Goal: Information Seeking & Learning: Find specific fact

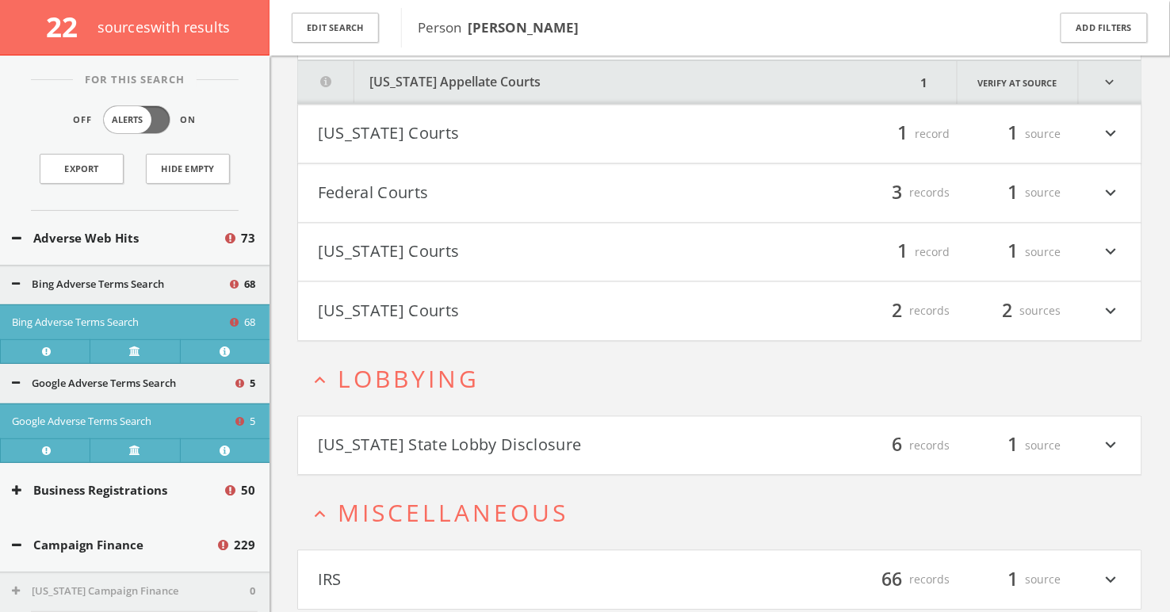
scroll to position [14830, 0]
click at [471, 180] on button "Federal Courts" at bounding box center [519, 193] width 402 height 27
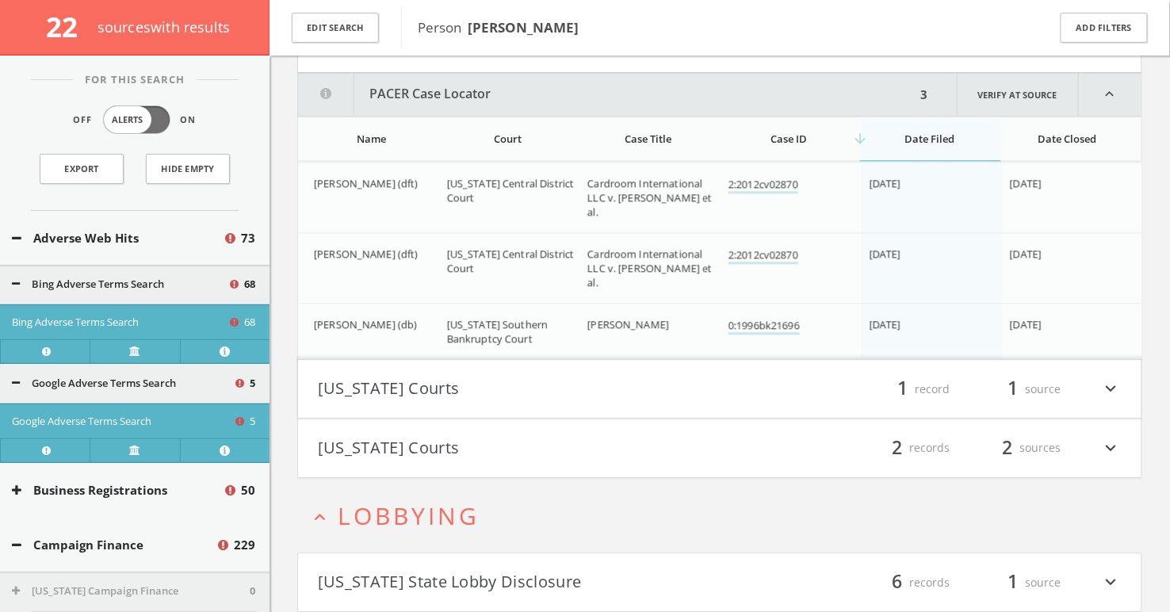
scroll to position [14986, 0]
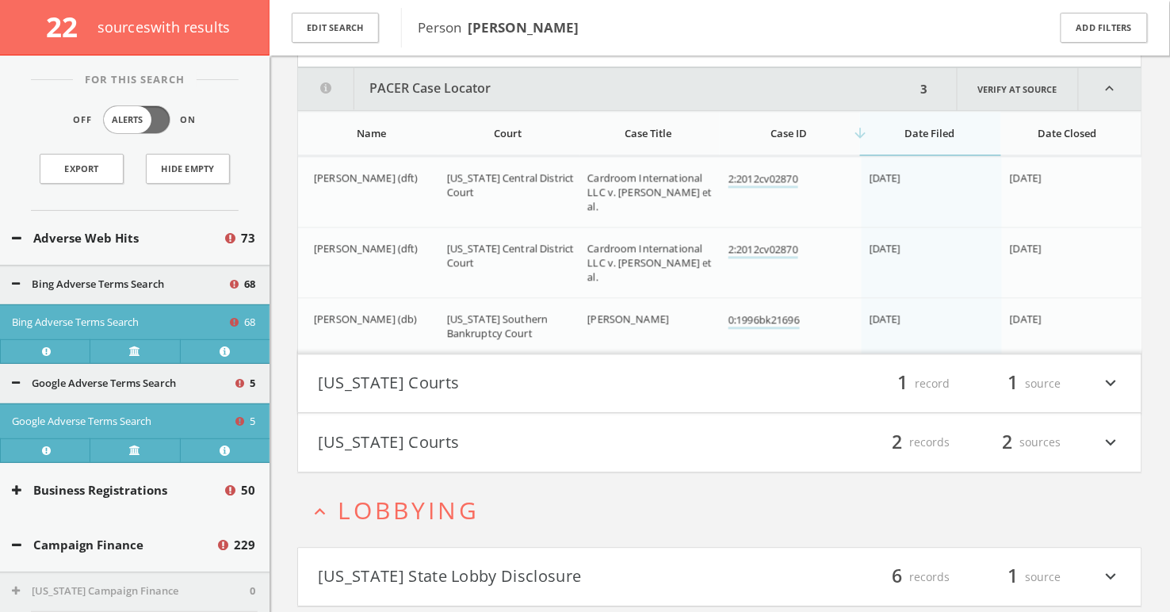
drag, startPoint x: 584, startPoint y: 161, endPoint x: 626, endPoint y: 190, distance: 51.2
click at [626, 190] on td "Cardroom International LLC v. [PERSON_NAME] et al." at bounding box center [650, 191] width 141 height 71
copy font "Cardroom International LLC v. [PERSON_NAME] et al."
click at [674, 227] on td "Cardroom International LLC v. [PERSON_NAME] et al." at bounding box center [650, 262] width 141 height 71
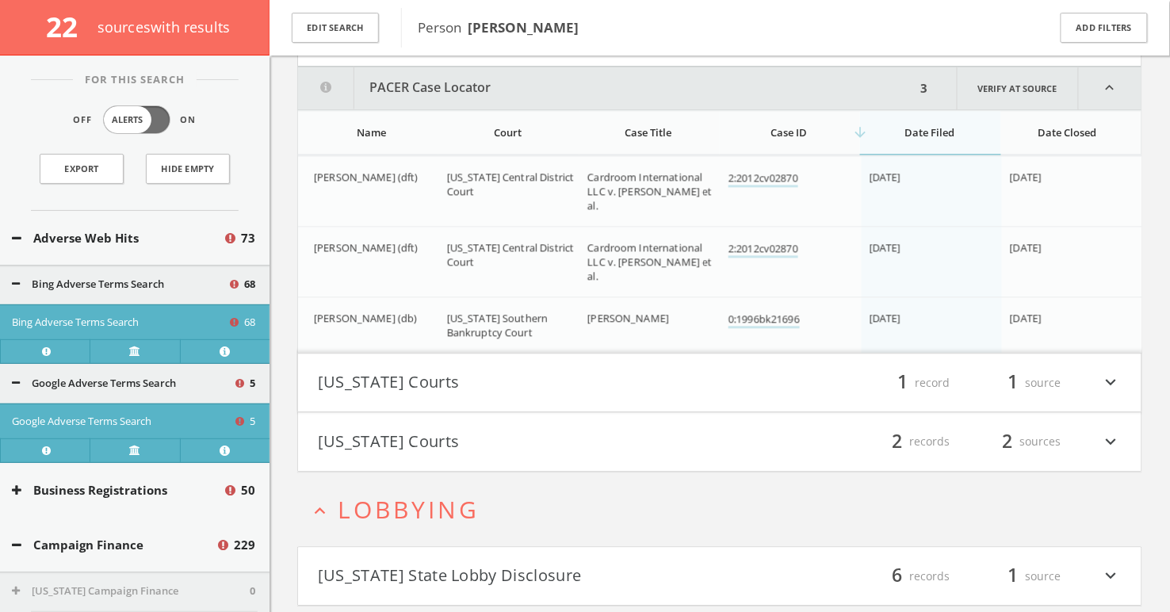
scroll to position [15155, 0]
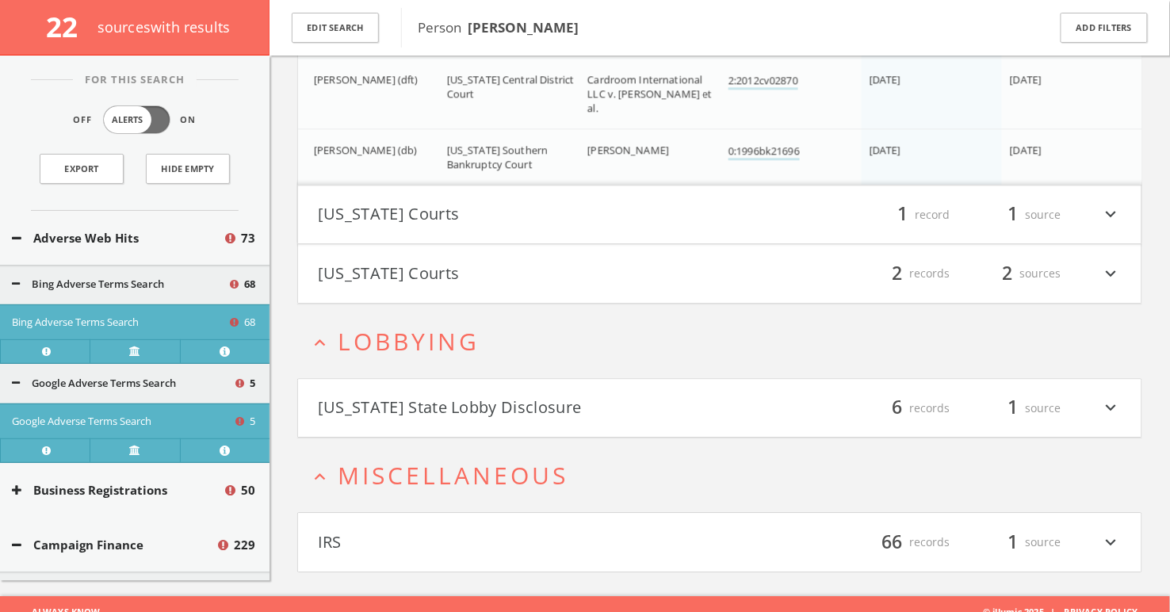
click at [445, 403] on font "[US_STATE] State Lobby Disclosure" at bounding box center [450, 406] width 264 height 21
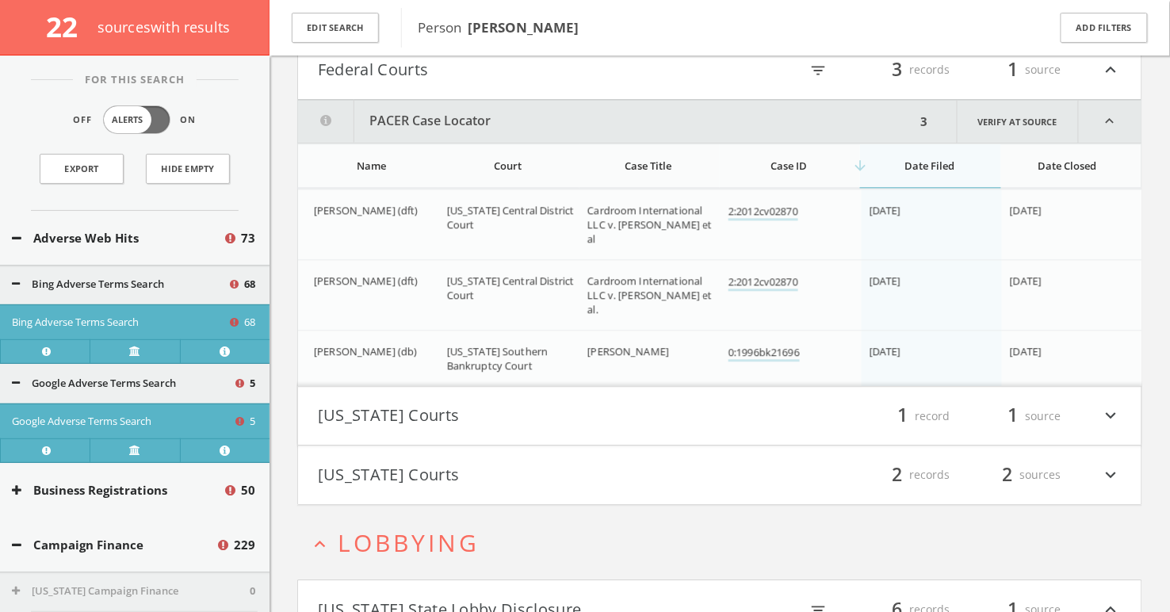
click at [444, 403] on button "[US_STATE] Courts" at bounding box center [519, 416] width 402 height 27
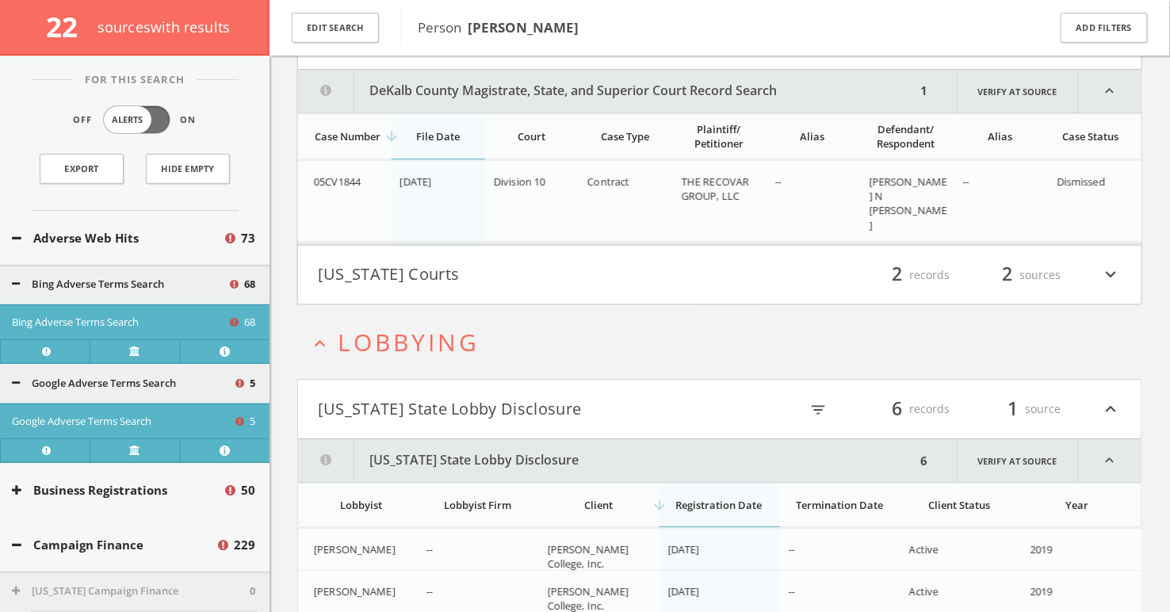
scroll to position [15405, 0]
click at [511, 278] on h4 "[US_STATE] Courts filter_list 2 records 2 sources expand_more" at bounding box center [720, 274] width 844 height 59
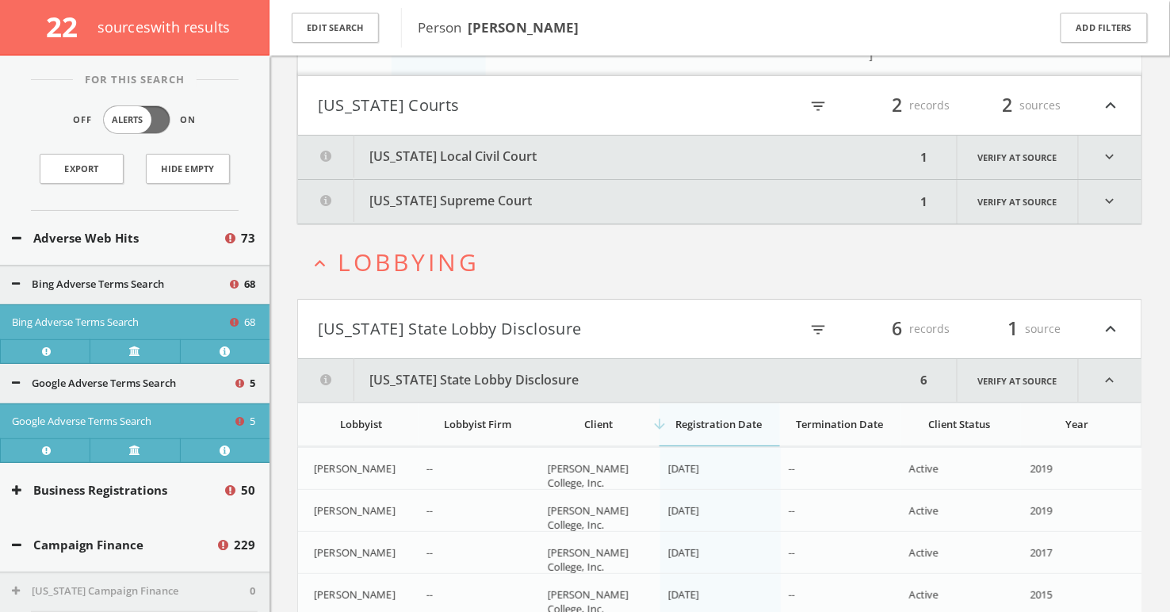
scroll to position [15579, 0]
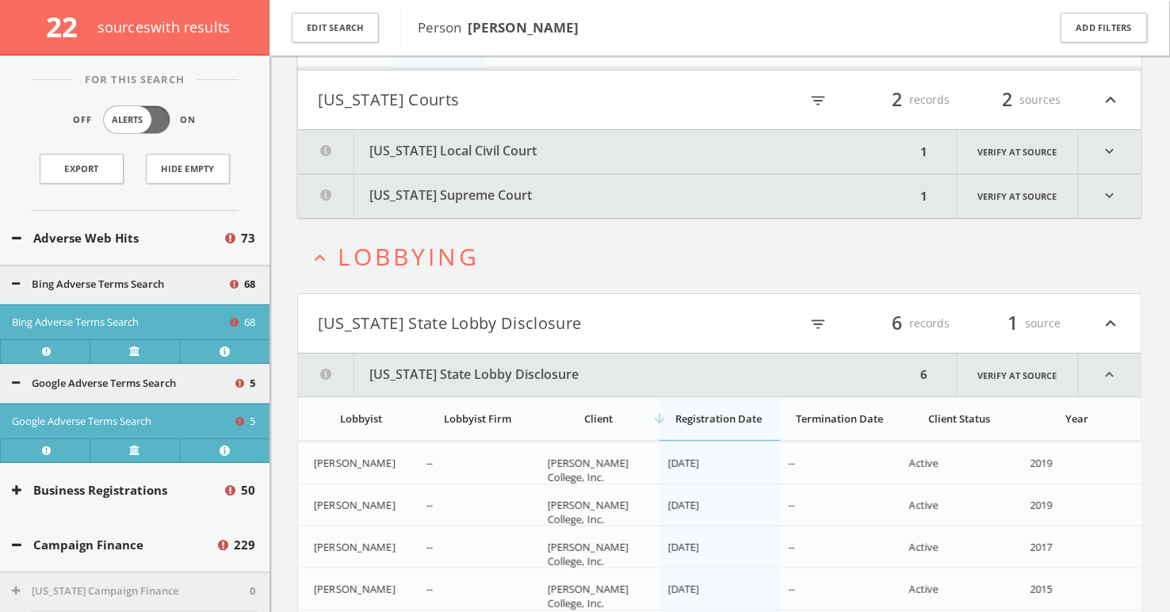
click at [484, 142] on font "[US_STATE] Local Civil Court" at bounding box center [453, 150] width 167 height 17
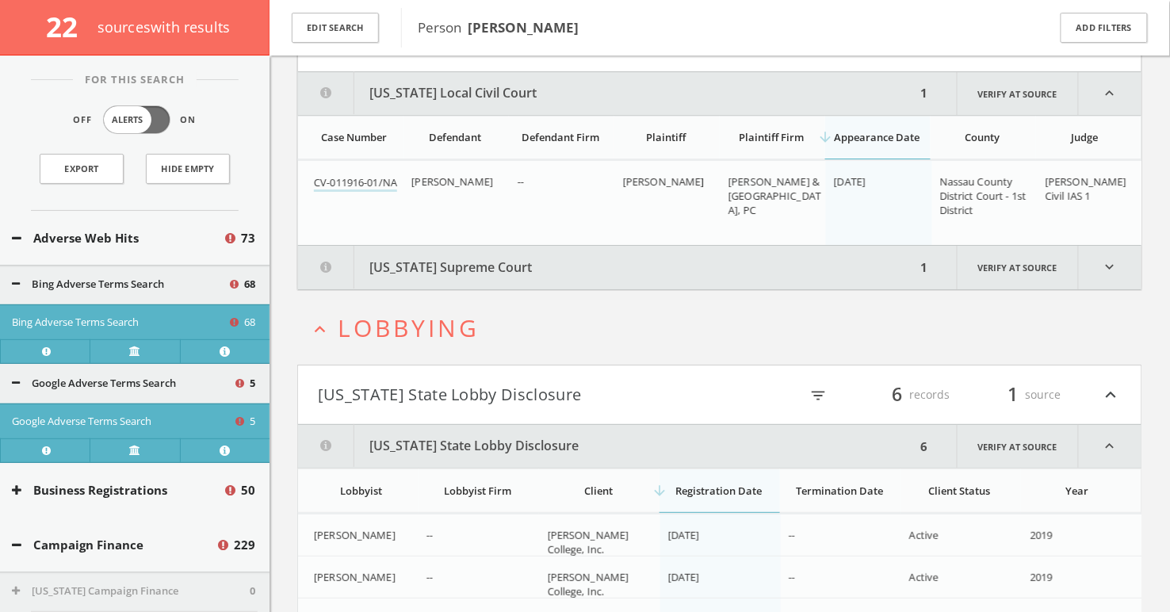
scroll to position [15638, 0]
click at [625, 263] on button "[US_STATE] Supreme Court" at bounding box center [607, 267] width 618 height 44
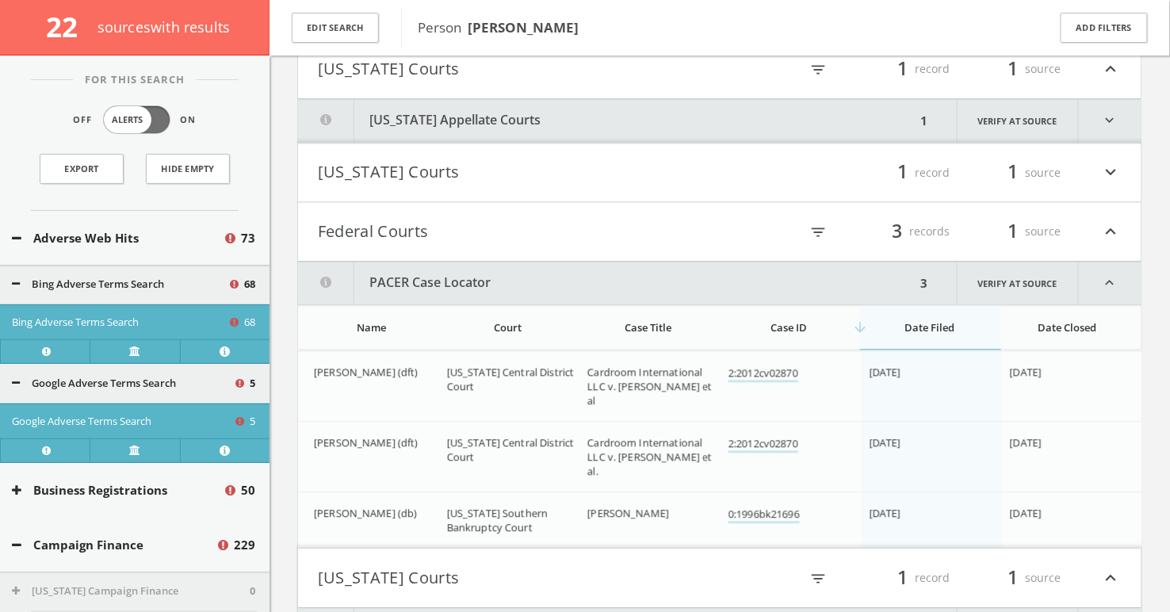
scroll to position [14863, 0]
click at [599, 163] on button "[US_STATE] Courts" at bounding box center [519, 176] width 402 height 27
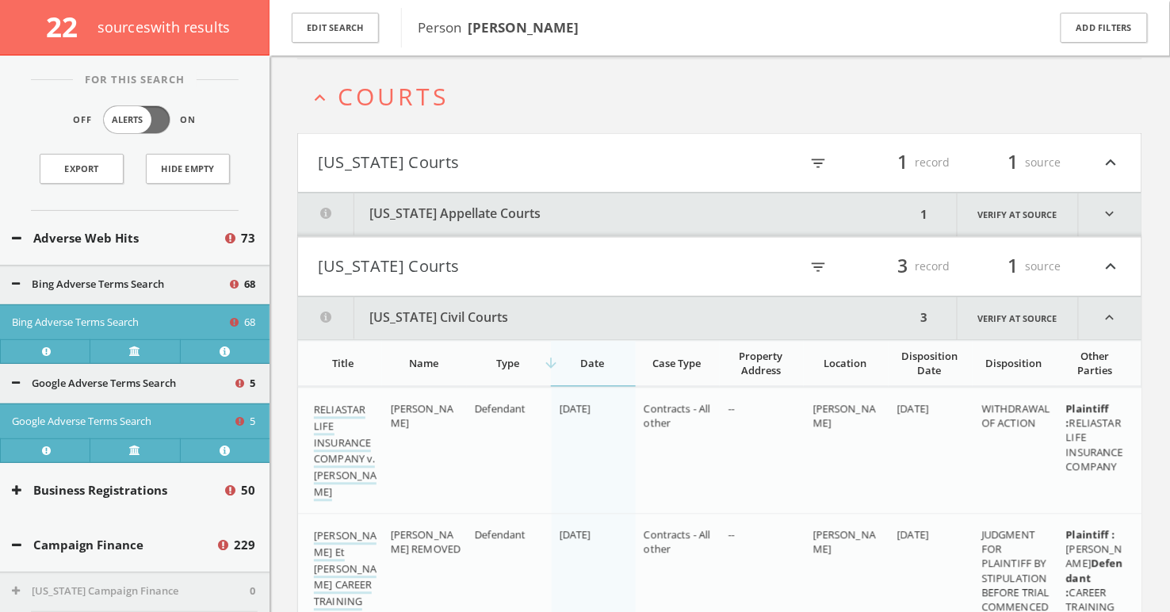
scroll to position [14766, 0]
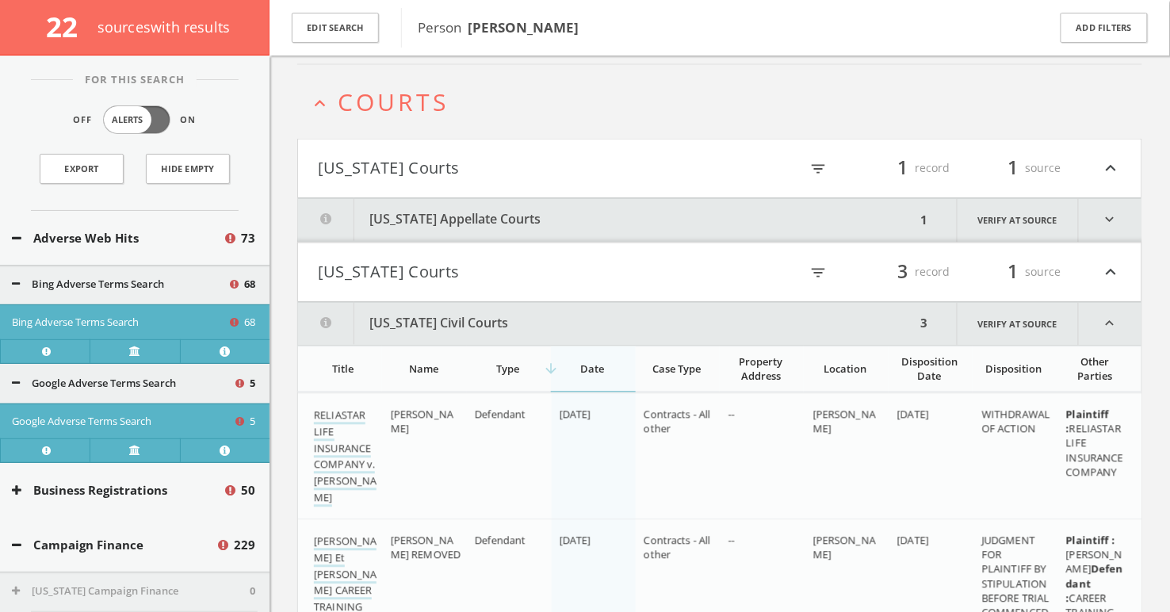
click at [599, 155] on button "[US_STATE] Courts" at bounding box center [519, 168] width 402 height 27
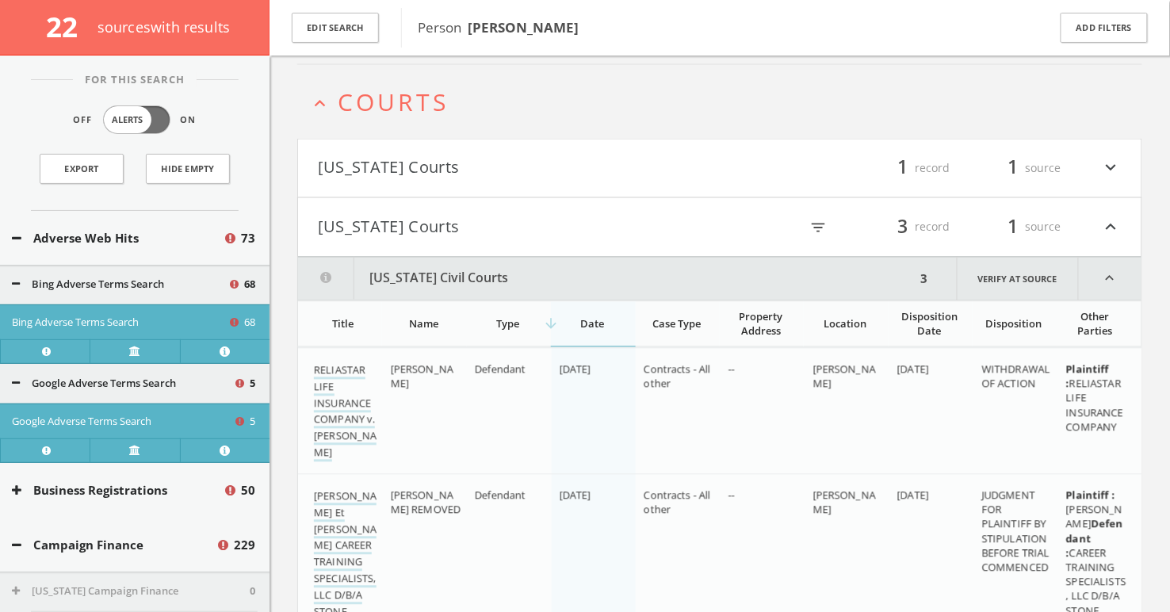
click at [593, 163] on button "[US_STATE] Courts" at bounding box center [519, 168] width 402 height 27
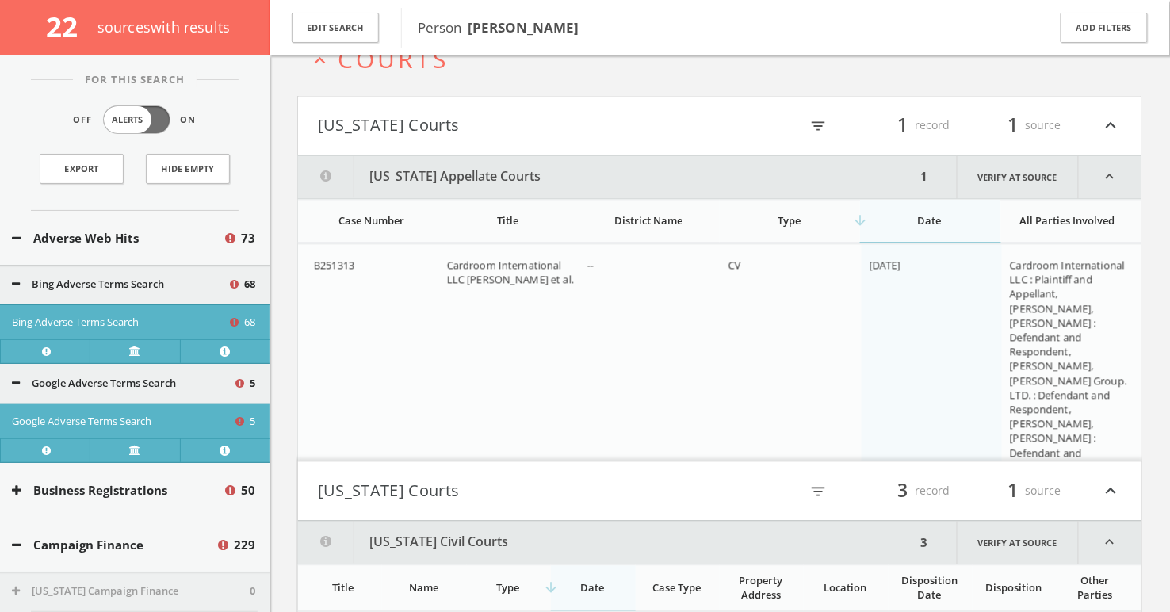
scroll to position [14803, 0]
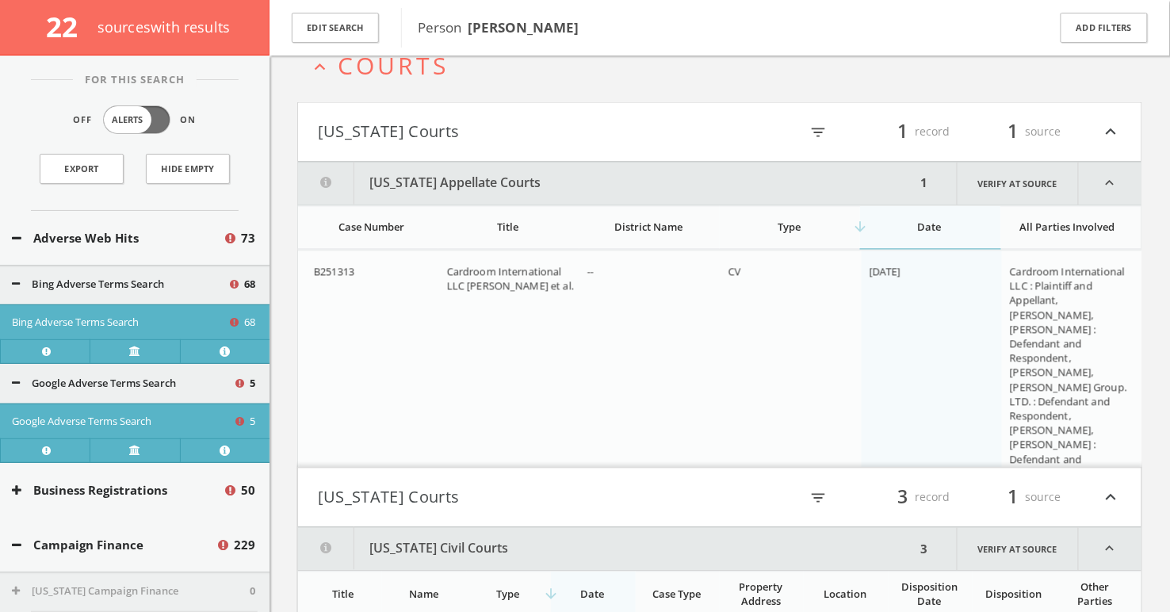
click at [1078, 482] on font "Show More" at bounding box center [1068, 497] width 116 height 31
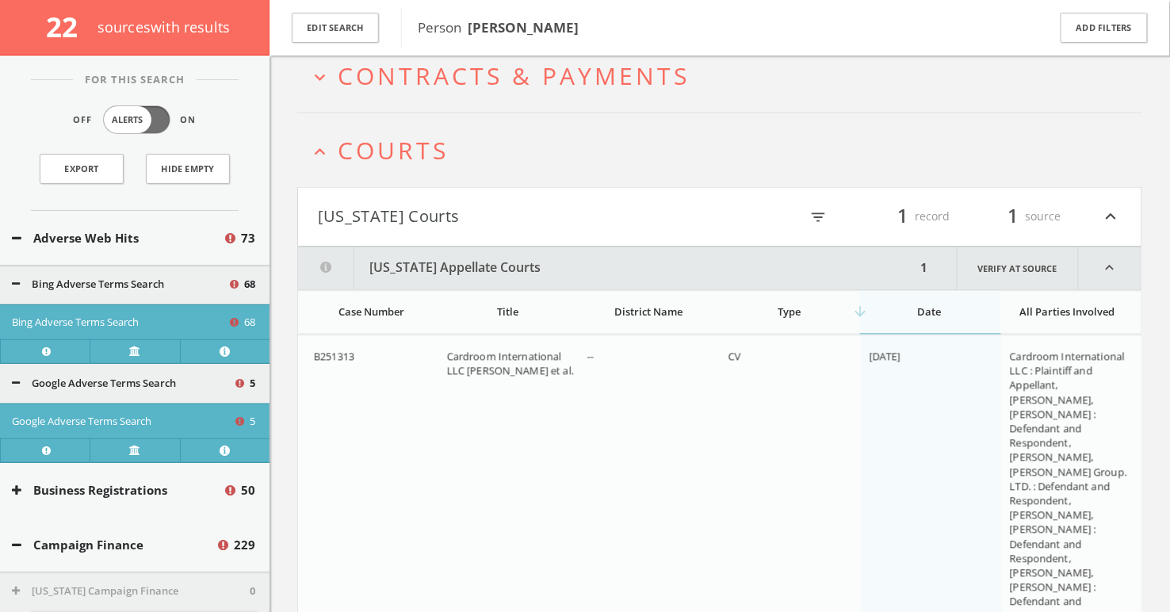
scroll to position [14722, 0]
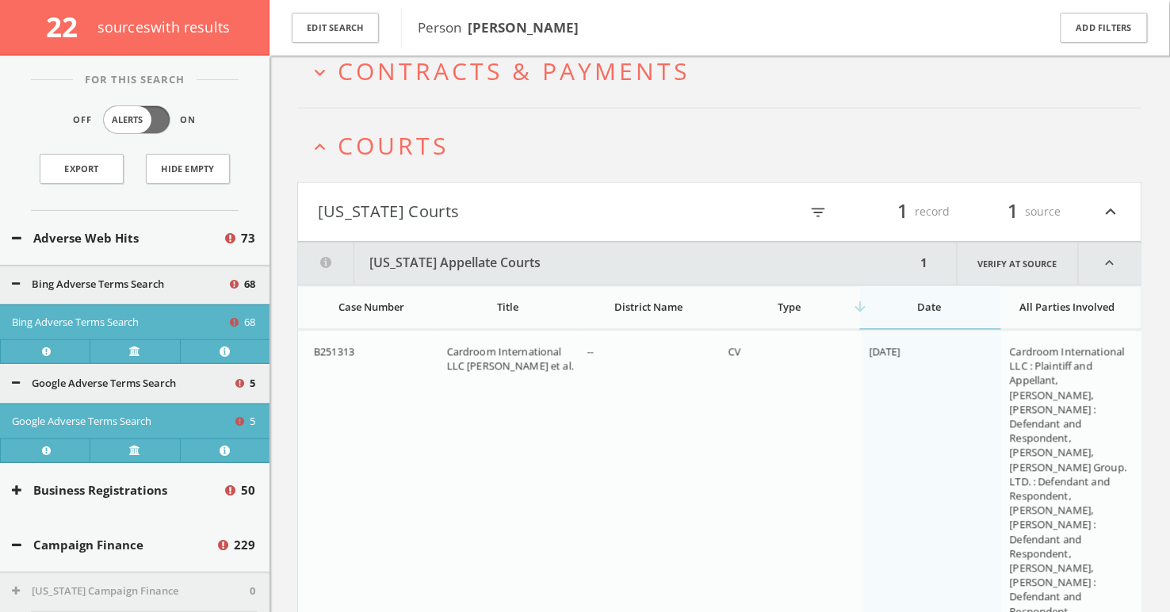
click at [746, 208] on div "filter_list 1 record 1 source expand_less" at bounding box center [921, 212] width 402 height 27
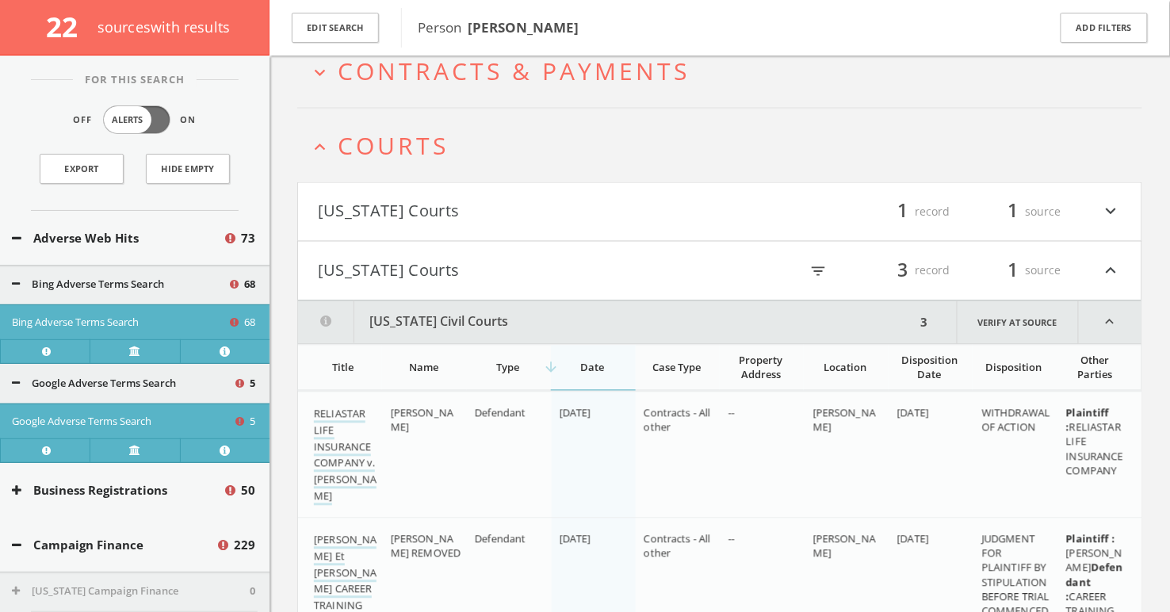
click at [589, 132] on button "expand_less Courts" at bounding box center [725, 145] width 833 height 26
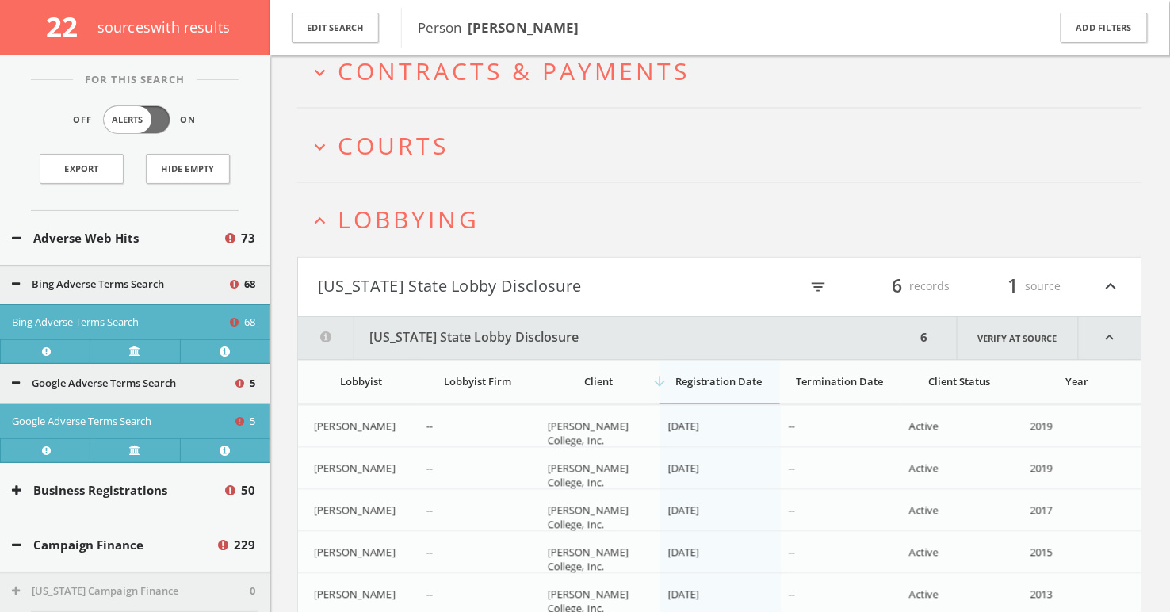
click at [434, 183] on h2 "expand_less Lobbying" at bounding box center [719, 220] width 845 height 74
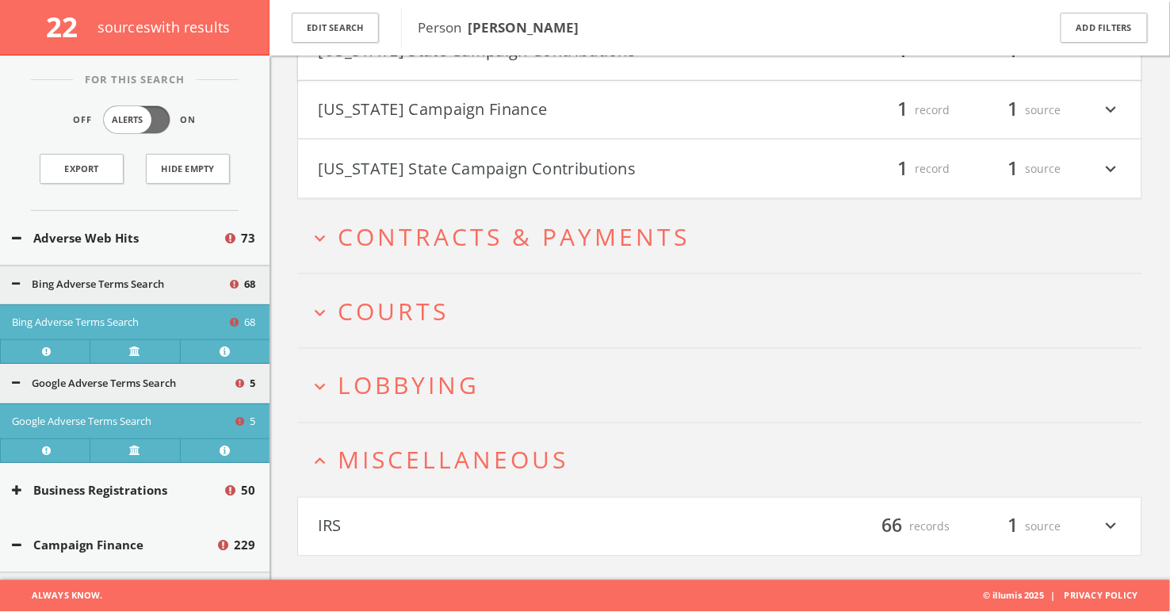
scroll to position [14546, 0]
